Goal: Transaction & Acquisition: Purchase product/service

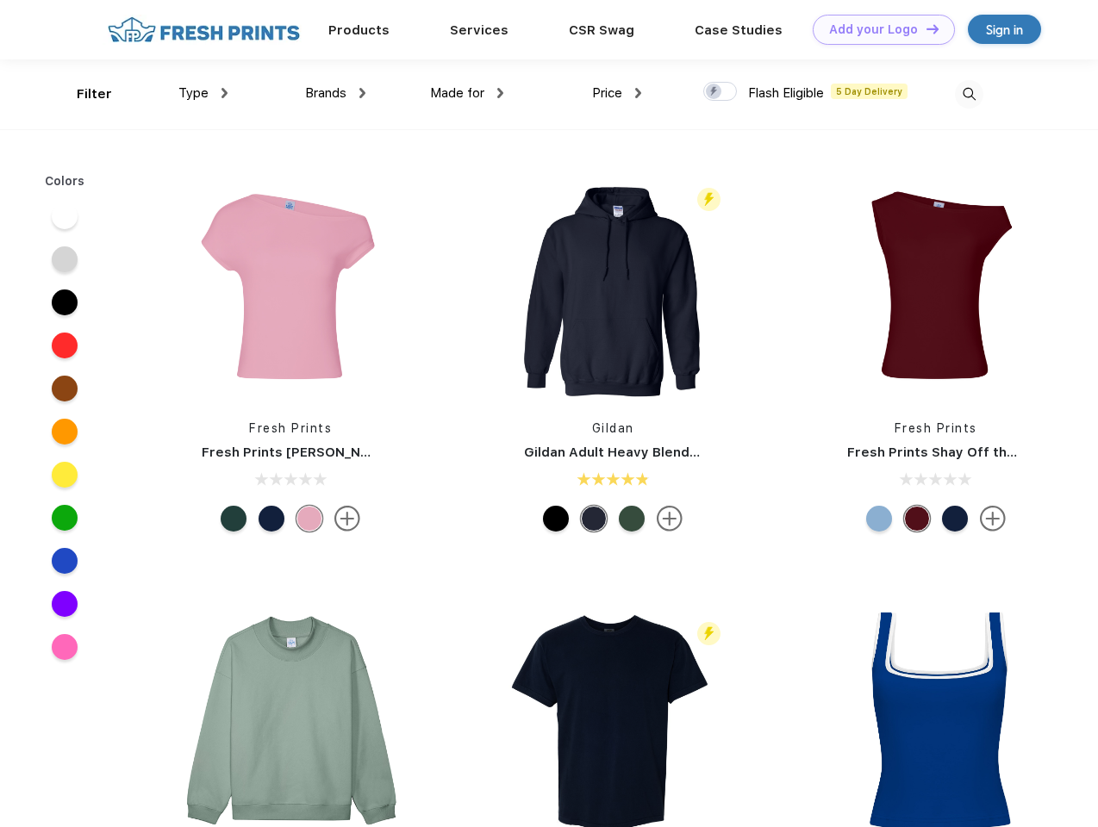
click at [877, 29] on link "Add your Logo Design Tool" at bounding box center [884, 30] width 142 height 30
click at [0, 0] on div "Design Tool" at bounding box center [0, 0] width 0 height 0
click at [925, 28] on link "Add your Logo Design Tool" at bounding box center [884, 30] width 142 height 30
click at [83, 94] on div "Filter" at bounding box center [94, 94] width 35 height 20
click at [203, 93] on span "Type" at bounding box center [193, 93] width 30 height 16
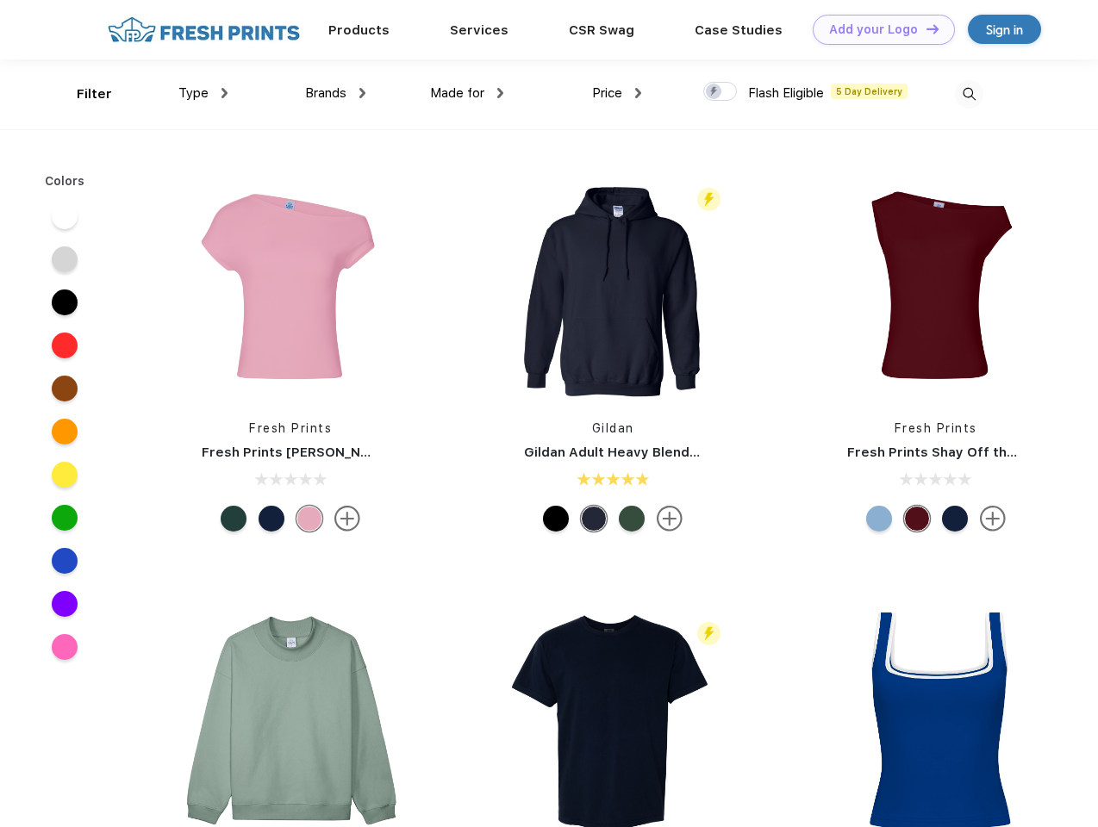
click at [335, 93] on span "Brands" at bounding box center [325, 93] width 41 height 16
click at [467, 93] on span "Made for" at bounding box center [457, 93] width 54 height 16
click at [617, 93] on span "Price" at bounding box center [607, 93] width 30 height 16
click at [721, 92] on div at bounding box center [720, 91] width 34 height 19
click at [715, 92] on input "checkbox" at bounding box center [708, 86] width 11 height 11
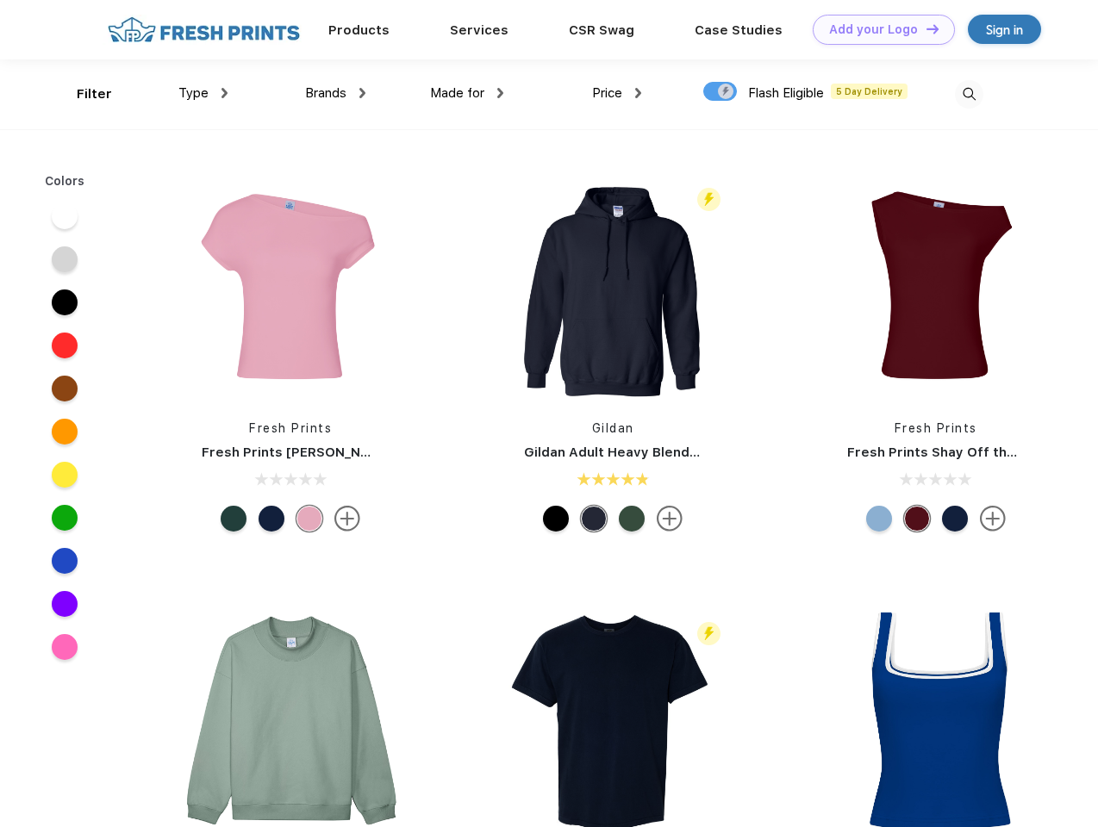
click at [969, 94] on img at bounding box center [969, 94] width 28 height 28
